Goal: Information Seeking & Learning: Learn about a topic

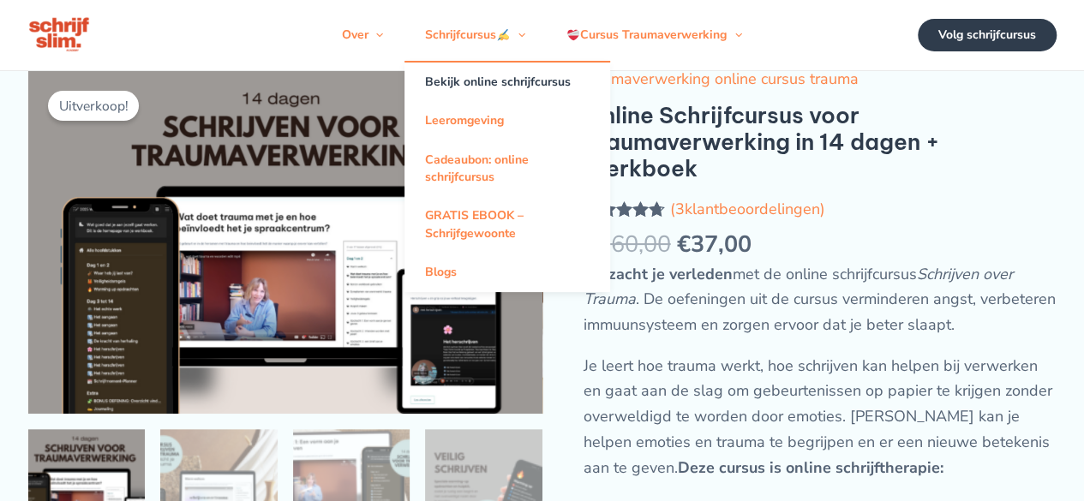
click at [494, 87] on link "Bekijk online schrijfcursus" at bounding box center [507, 82] width 206 height 39
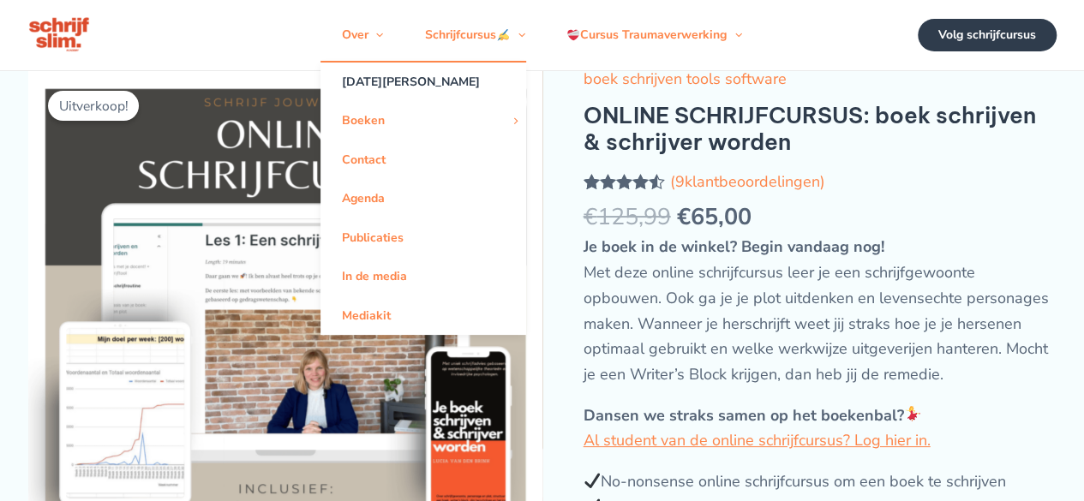
click at [399, 92] on link "[DATE][PERSON_NAME]" at bounding box center [423, 82] width 206 height 39
